Goal: Task Accomplishment & Management: Use online tool/utility

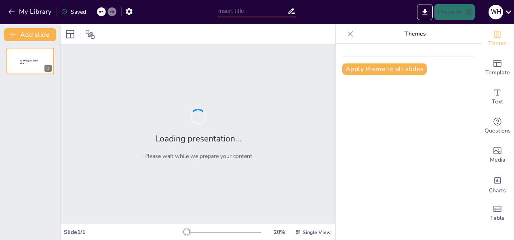
type input "Integrating Artificial Intelligence in English Language Pedagogy for Student Te…"
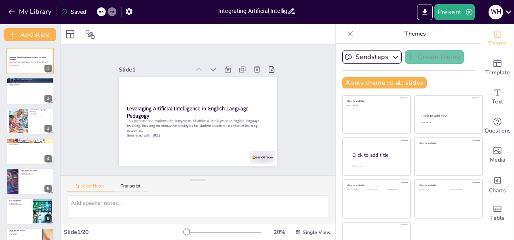
checkbox input "true"
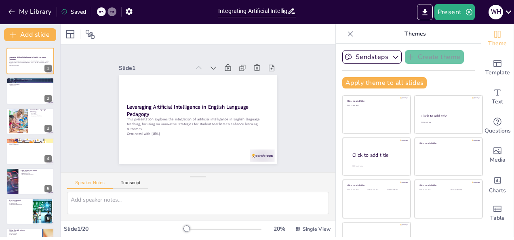
checkbox input "true"
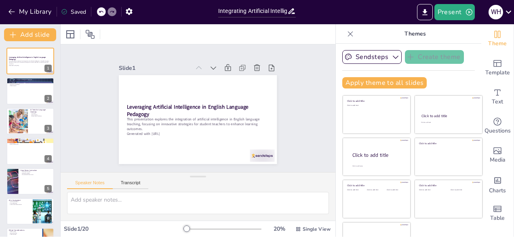
click at [256, 48] on html "My Library Saved Integrating Artificial Intelligence in English Language Pedago…" at bounding box center [257, 118] width 514 height 237
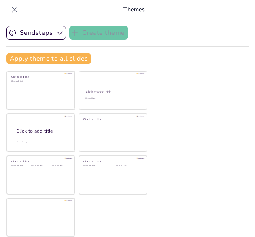
checkbox input "true"
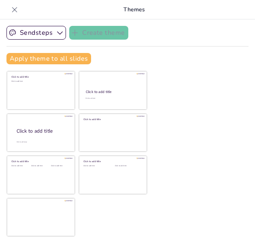
click at [14, 9] on icon at bounding box center [15, 10] width 8 height 8
checkbox input "true"
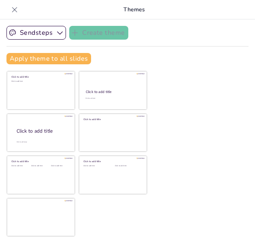
checkbox input "true"
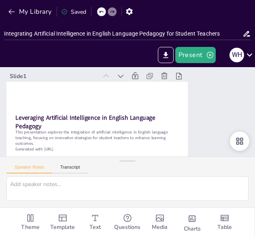
checkbox input "true"
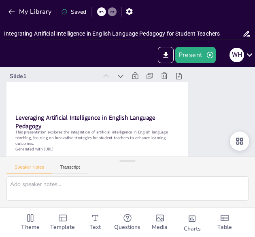
checkbox input "true"
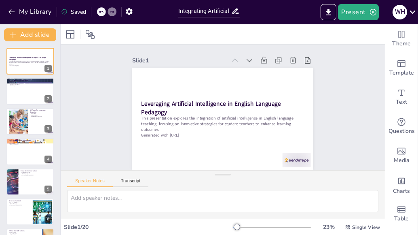
checkbox input "true"
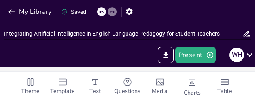
checkbox input "true"
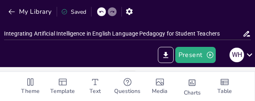
checkbox input "true"
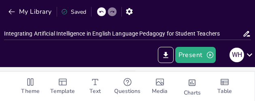
checkbox input "true"
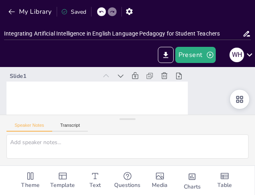
checkbox input "true"
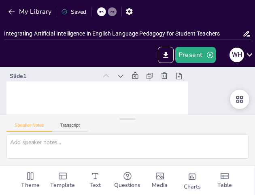
checkbox input "true"
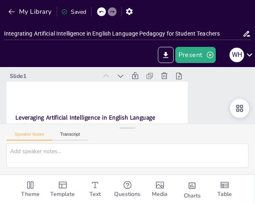
checkbox input "true"
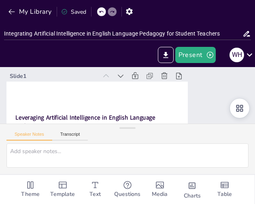
checkbox input "true"
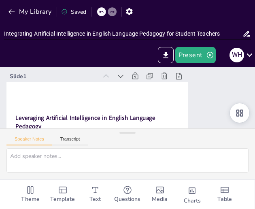
checkbox input "true"
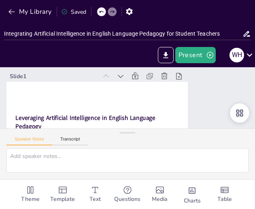
checkbox input "true"
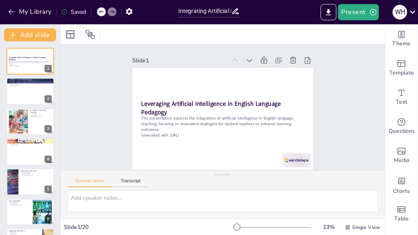
checkbox input "true"
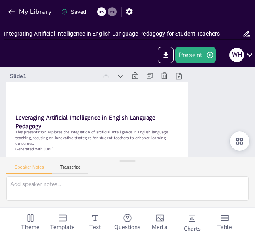
checkbox input "true"
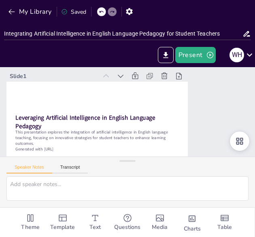
checkbox input "true"
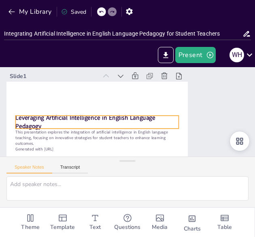
checkbox input "true"
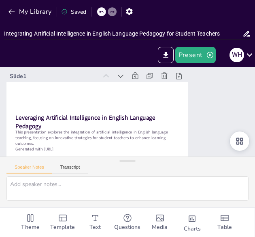
checkbox input "true"
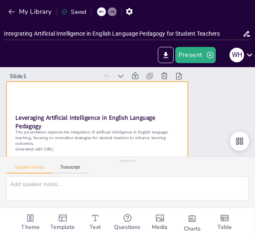
checkbox input "true"
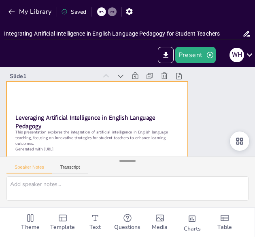
checkbox input "true"
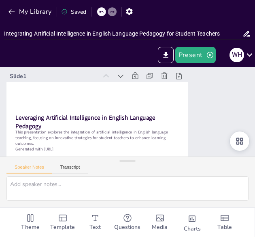
checkbox input "true"
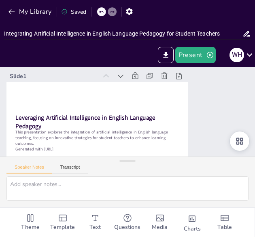
checkbox input "true"
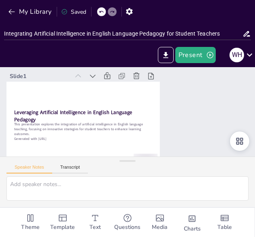
checkbox input "true"
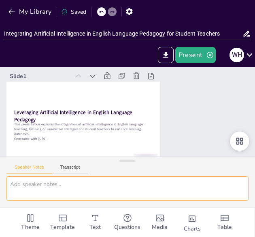
checkbox input "true"
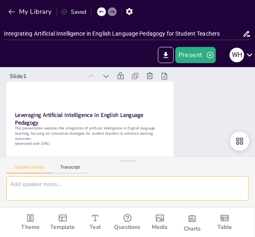
checkbox input "true"
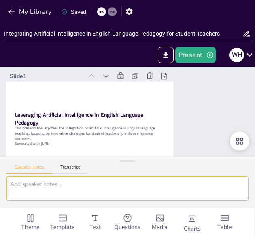
click at [123, 178] on textarea at bounding box center [127, 188] width 242 height 24
checkbox input "true"
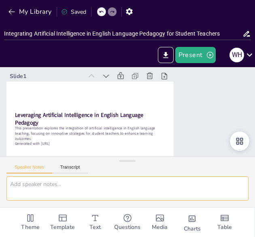
checkbox input "true"
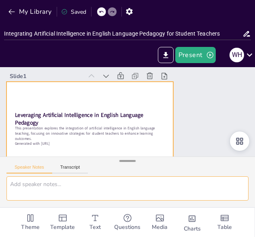
checkbox input "true"
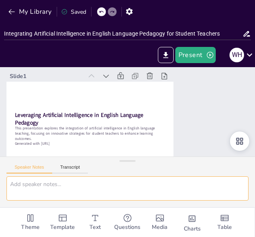
drag, startPoint x: 128, startPoint y: 162, endPoint x: 126, endPoint y: 182, distance: 20.3
click at [126, 183] on div "Speaker Notes Transcript" at bounding box center [127, 181] width 255 height 51
checkbox input "true"
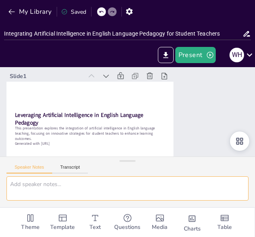
checkbox input "true"
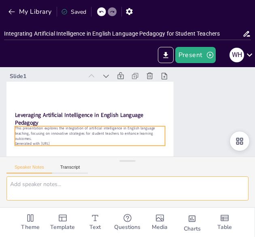
checkbox input "true"
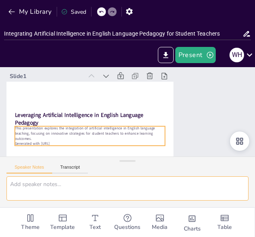
checkbox input "true"
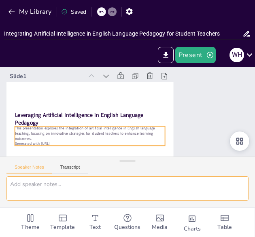
checkbox input "true"
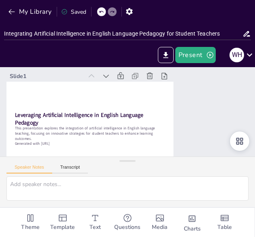
checkbox input "true"
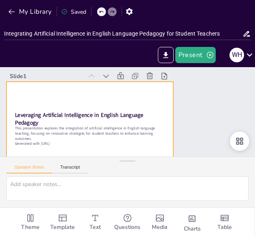
checkbox input "true"
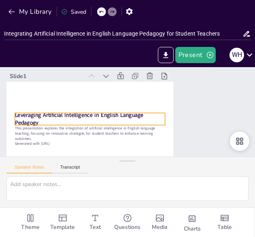
checkbox input "true"
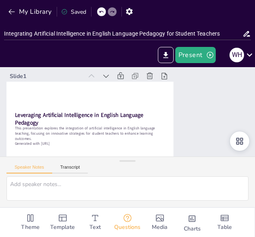
checkbox input "true"
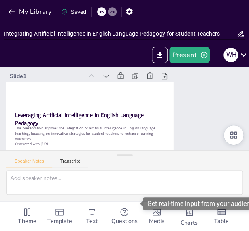
checkbox input "true"
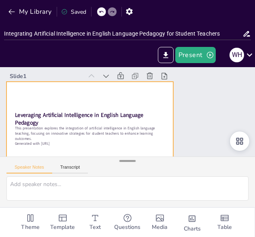
checkbox input "true"
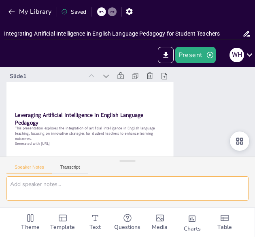
drag, startPoint x: 125, startPoint y: 163, endPoint x: 126, endPoint y: 169, distance: 7.1
click at [126, 169] on div "Speaker Notes Transcript" at bounding box center [127, 181] width 255 height 51
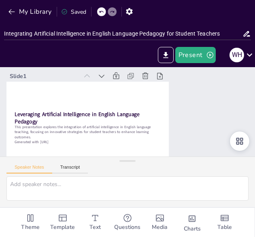
drag, startPoint x: 103, startPoint y: 76, endPoint x: 99, endPoint y: 66, distance: 10.9
click at [99, 66] on div "My Library Saved Integrating Artificial Intelligence in English Language Pedago…" at bounding box center [127, 118] width 255 height 237
click at [99, 66] on div "Present W H" at bounding box center [127, 55] width 255 height 24
click at [131, 74] on icon at bounding box center [136, 68] width 11 height 11
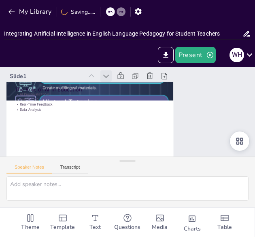
click at [93, 120] on icon at bounding box center [88, 125] width 10 height 10
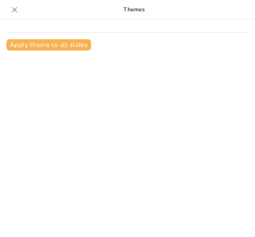
scroll to position [11, 0]
type input "Integrating Artificial Intelligence in English Language Pedagogy for Student Te…"
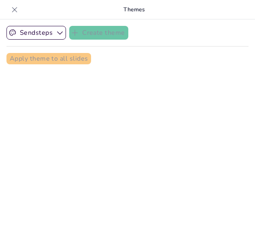
click at [12, 6] on icon at bounding box center [15, 10] width 8 height 8
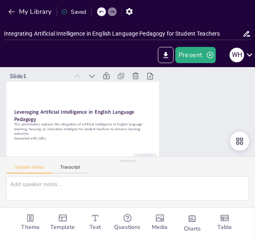
checkbox input "true"
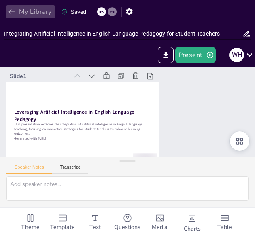
click at [11, 13] on icon "button" at bounding box center [12, 12] width 8 height 8
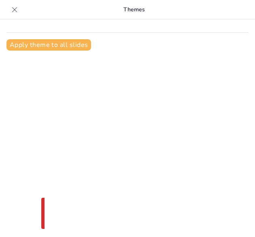
type input "Integrating Artificial Intelligence in English Language Pedagogy for Student Te…"
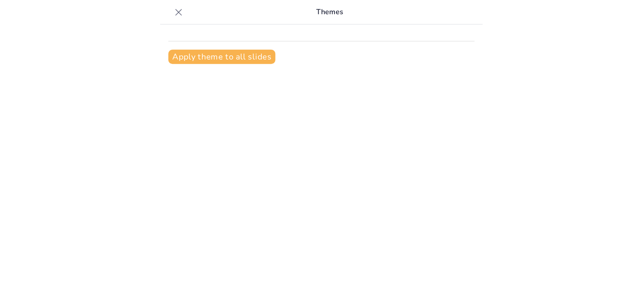
scroll to position [11, 0]
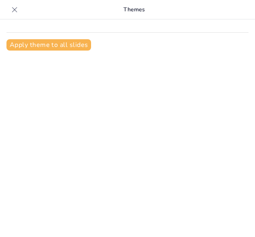
type input "Integrating Artificial Intelligence in English Language Pedagogy for Student Te…"
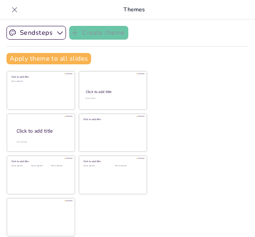
checkbox input "true"
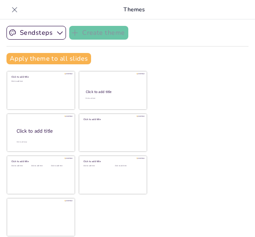
click at [15, 12] on icon at bounding box center [15, 10] width 8 height 8
checkbox input "true"
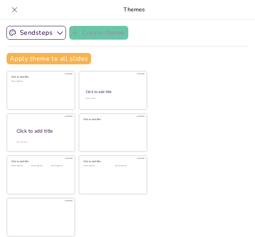
checkbox input "true"
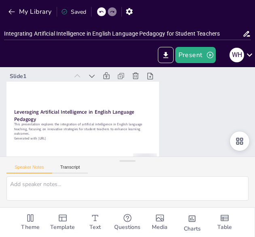
checkbox input "true"
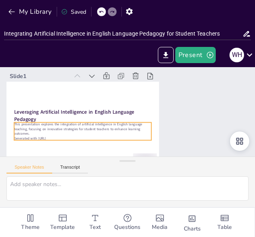
checkbox input "true"
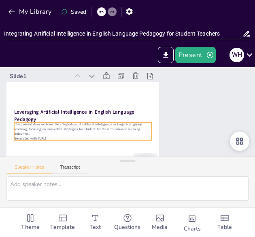
checkbox input "true"
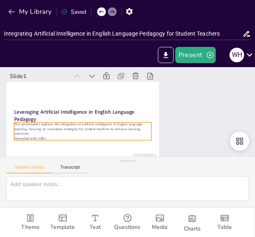
checkbox input "true"
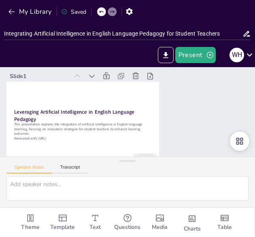
checkbox input "true"
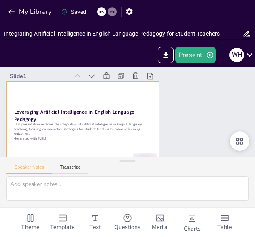
checkbox input "true"
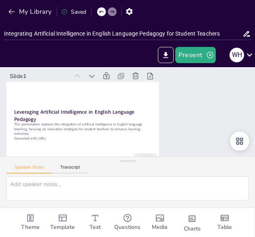
checkbox input "true"
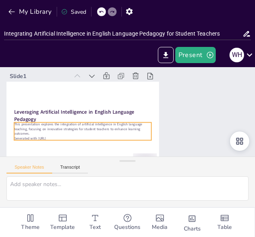
checkbox input "true"
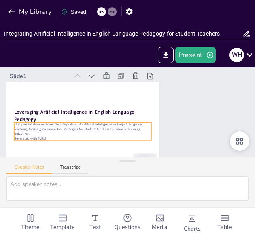
checkbox input "true"
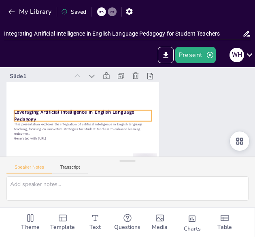
checkbox input "true"
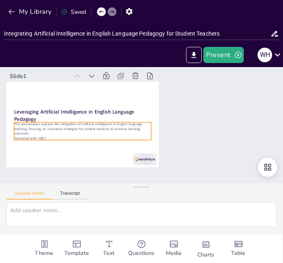
checkbox input "true"
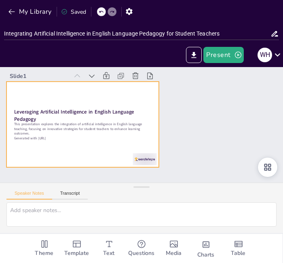
checkbox input "true"
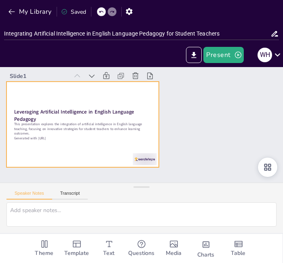
checkbox input "true"
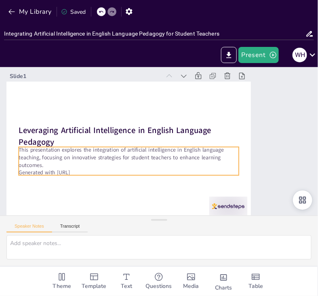
checkbox input "true"
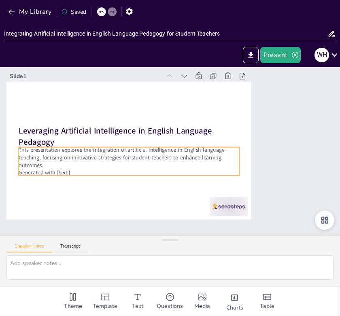
checkbox input "true"
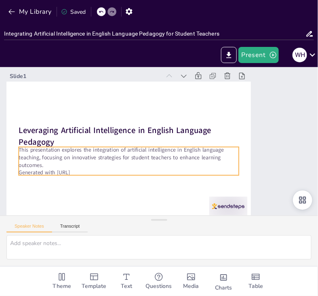
checkbox input "true"
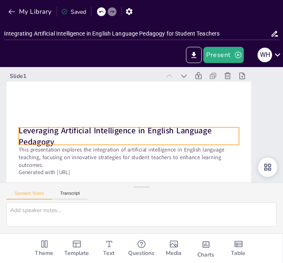
checkbox input "true"
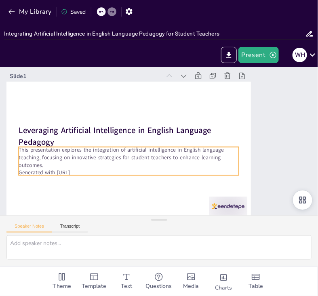
checkbox input "true"
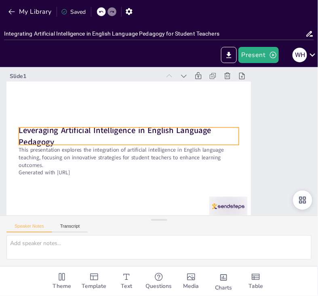
checkbox input "true"
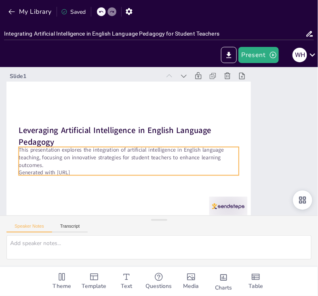
checkbox input "true"
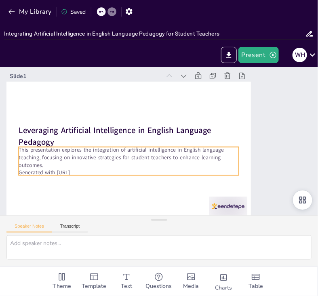
checkbox input "true"
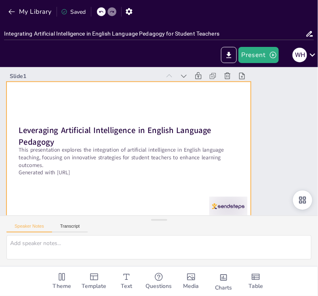
checkbox input "true"
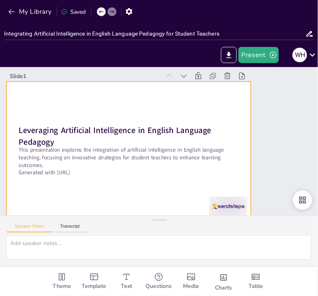
checkbox input "true"
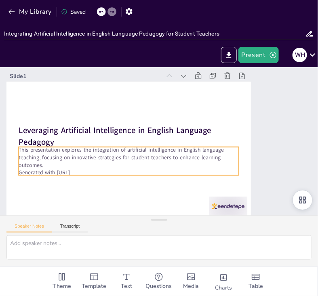
checkbox input "true"
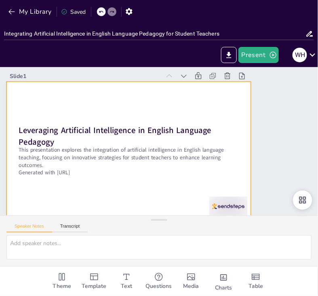
checkbox input "true"
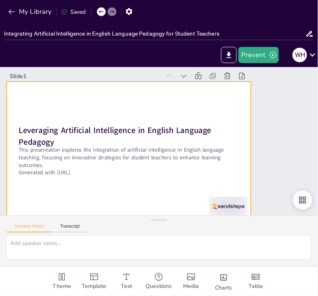
checkbox input "true"
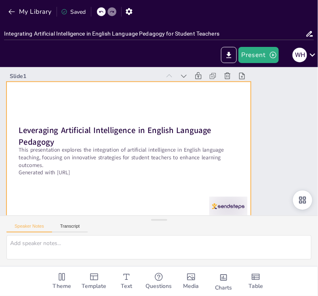
checkbox input "true"
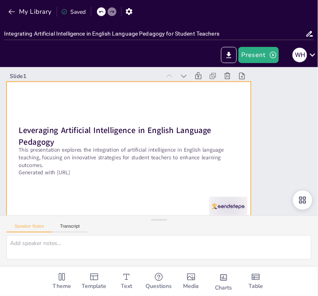
checkbox input "true"
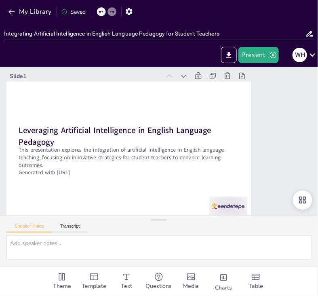
checkbox input "true"
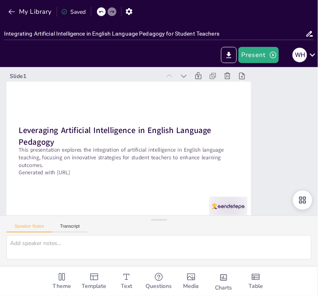
checkbox input "true"
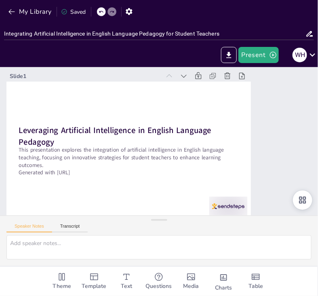
checkbox input "true"
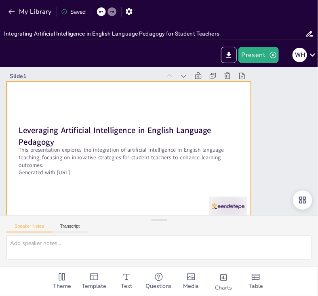
checkbox input "true"
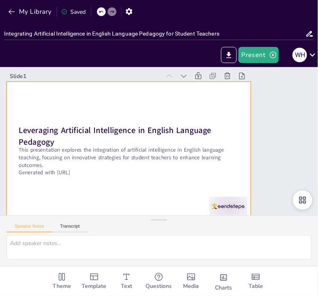
checkbox input "true"
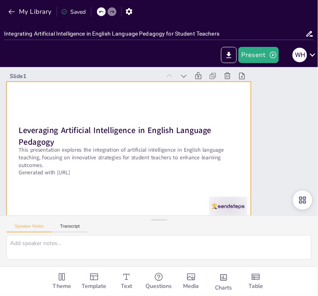
checkbox input "true"
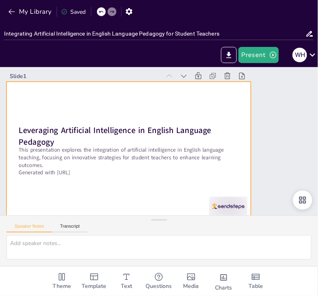
checkbox input "true"
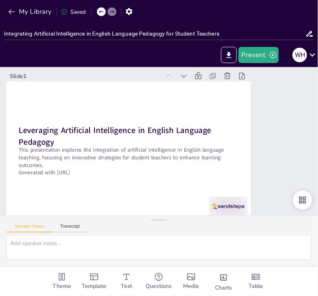
checkbox input "true"
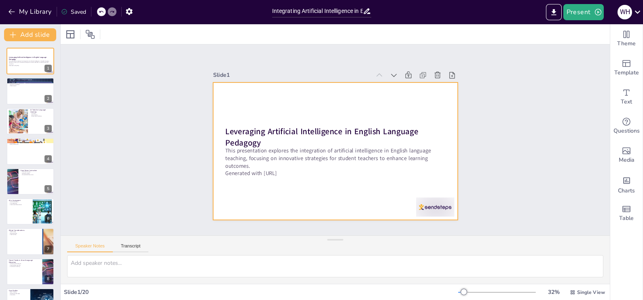
checkbox input "true"
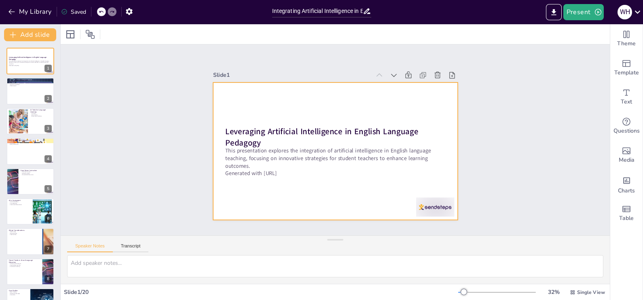
checkbox input "true"
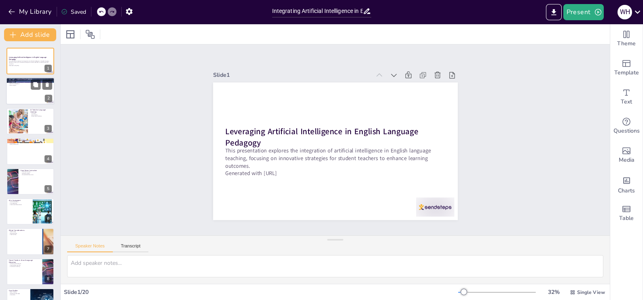
click at [22, 97] on div at bounding box center [30, 91] width 49 height 27
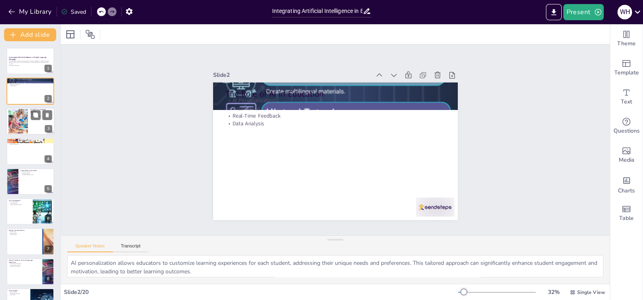
click at [27, 127] on div at bounding box center [18, 121] width 44 height 25
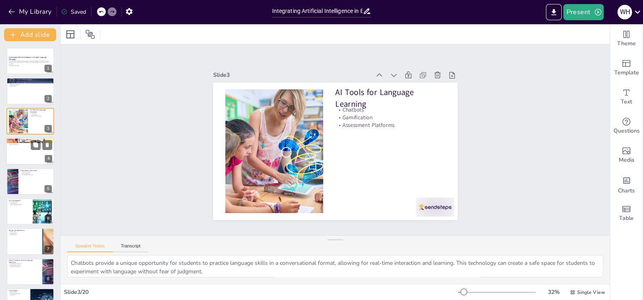
click at [23, 161] on div at bounding box center [30, 150] width 49 height 27
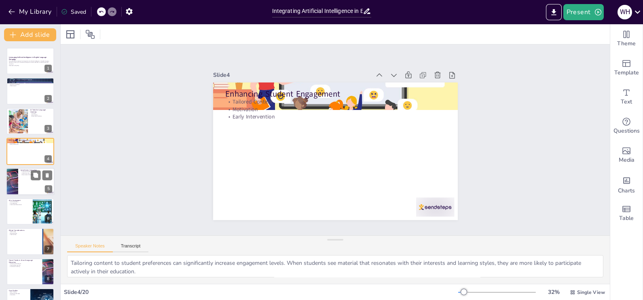
drag, startPoint x: 27, startPoint y: 192, endPoint x: 27, endPoint y: 187, distance: 4.5
click at [27, 189] on div at bounding box center [30, 181] width 49 height 27
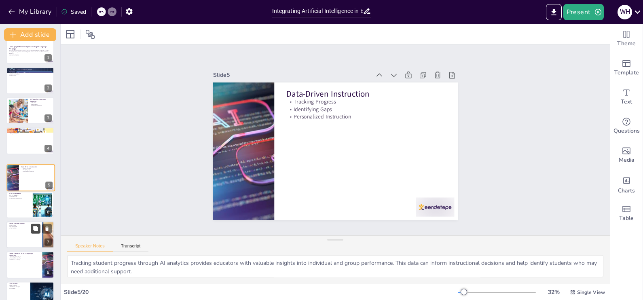
click at [32, 206] on div at bounding box center [30, 204] width 48 height 27
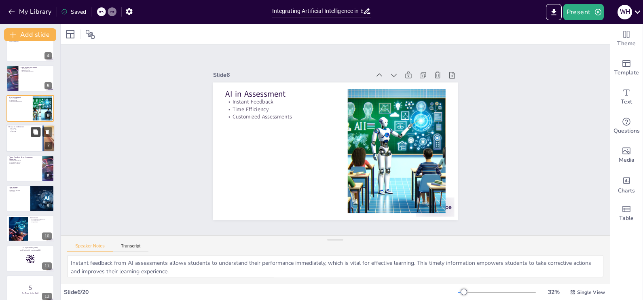
scroll to position [106, 0]
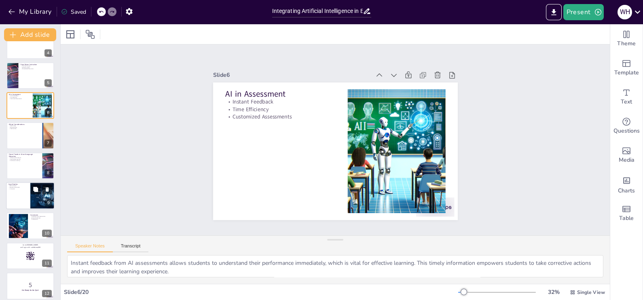
click at [28, 196] on div at bounding box center [30, 195] width 49 height 27
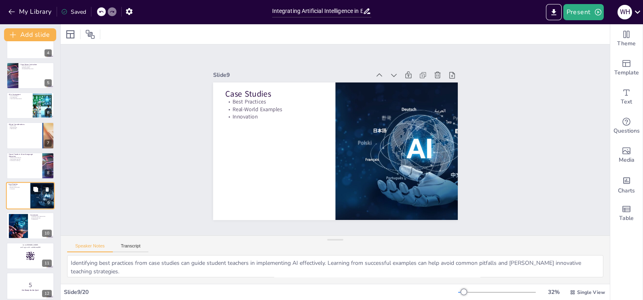
scroll to position [131, 0]
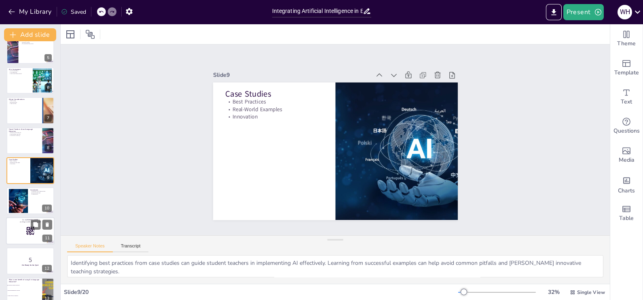
click at [29, 233] on rect at bounding box center [30, 230] width 9 height 9
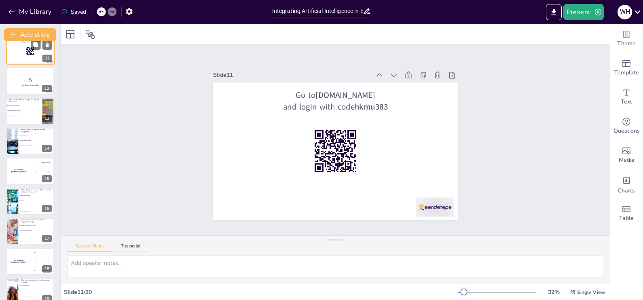
scroll to position [312, 0]
click at [21, 202] on li "Enhanced personalization" at bounding box center [36, 204] width 36 height 5
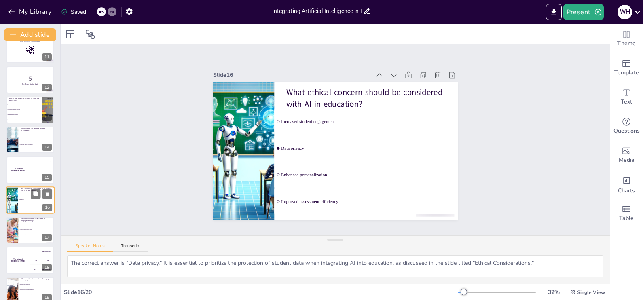
scroll to position [341, 0]
